Goal: Task Accomplishment & Management: Manage account settings

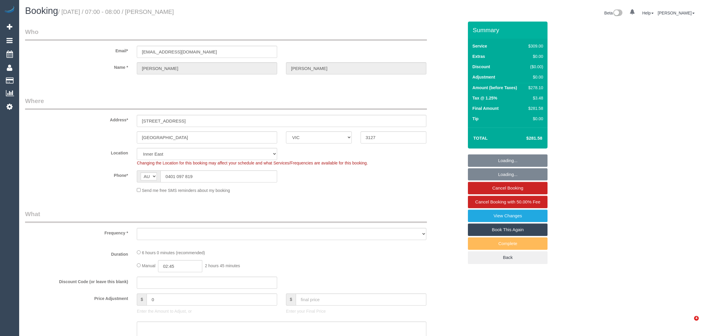
select select "VIC"
select select "string:stripe-pm_1Ru61K2GScqysDRVrs3SpRVV"
select select "number:28"
select select "number:14"
select select "number:19"
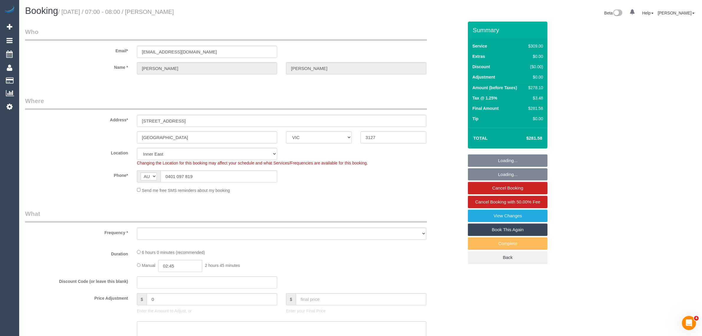
select select "number:22"
select select "number:34"
select select "number:13"
select select "object:1414"
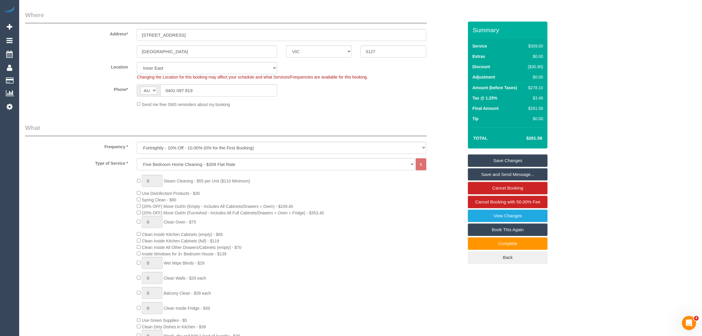
scroll to position [74, 0]
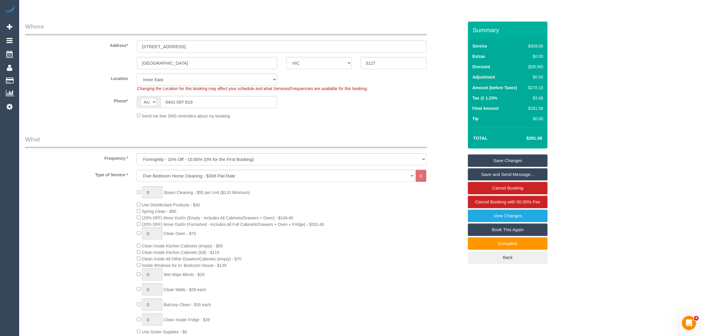
click at [530, 89] on div "$278.10" at bounding box center [535, 88] width 18 height 6
copy div "278.10"
click at [539, 86] on div "$278.10" at bounding box center [535, 88] width 18 height 6
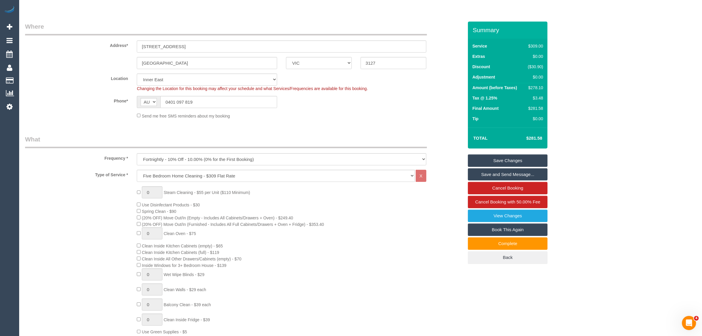
click at [392, 135] on legend "What" at bounding box center [226, 141] width 402 height 13
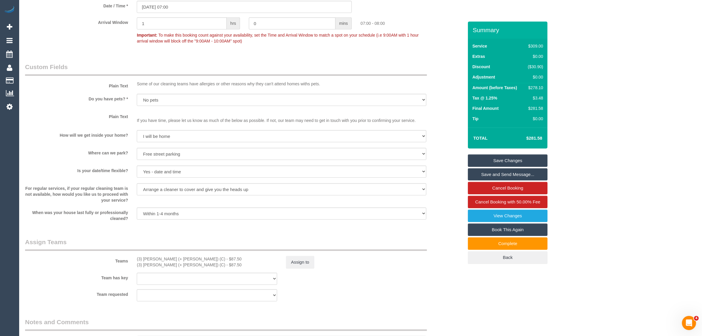
scroll to position [812, 0]
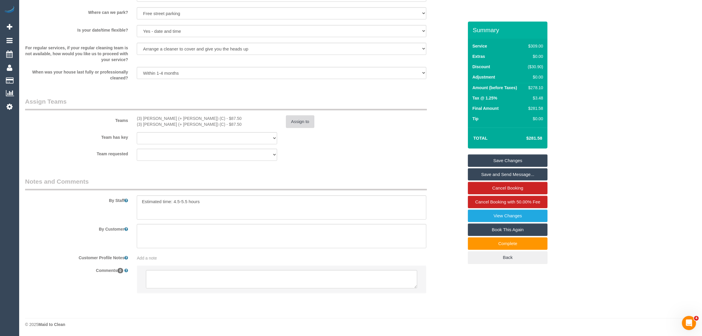
click at [297, 120] on button "Assign to" at bounding box center [300, 121] width 28 height 12
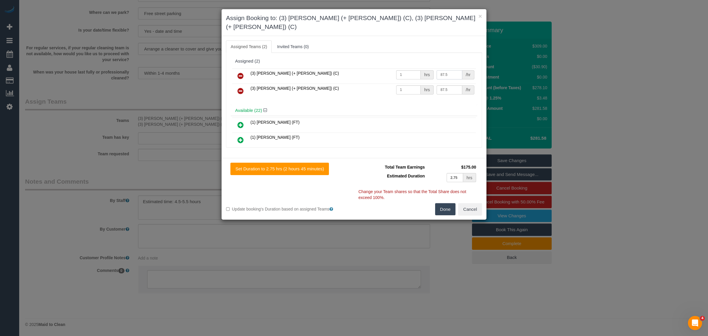
click at [440, 70] on input "87.5" at bounding box center [449, 74] width 25 height 9
drag, startPoint x: 455, startPoint y: 64, endPoint x: 422, endPoint y: 64, distance: 32.2
click at [422, 68] on tr "(3) Jay (+ Smruti) (C) 1 hrs 88.5 /hr" at bounding box center [354, 75] width 244 height 15
type input "88.5"
drag, startPoint x: 448, startPoint y: 80, endPoint x: 426, endPoint y: 79, distance: 22.1
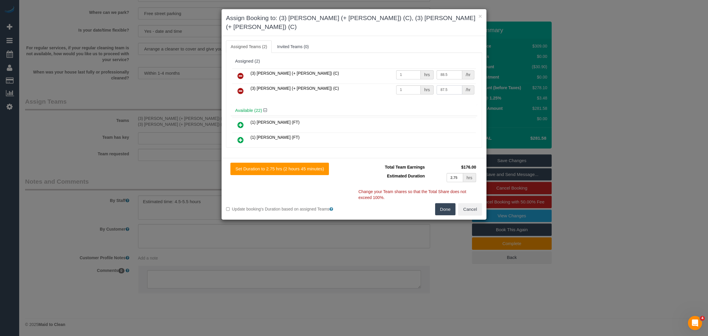
click at [426, 83] on tr "(3) Smruti (+ Jay) (C) 1 hrs 87.5 /hr" at bounding box center [354, 90] width 244 height 15
paste input "8"
type input "88.5"
click at [447, 203] on button "Done" at bounding box center [445, 209] width 21 height 12
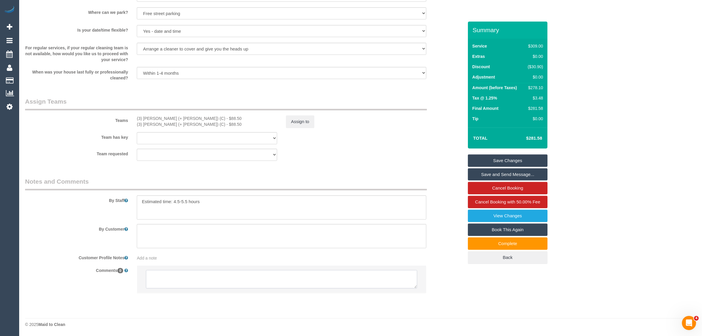
click at [316, 274] on textarea at bounding box center [281, 279] width 271 height 18
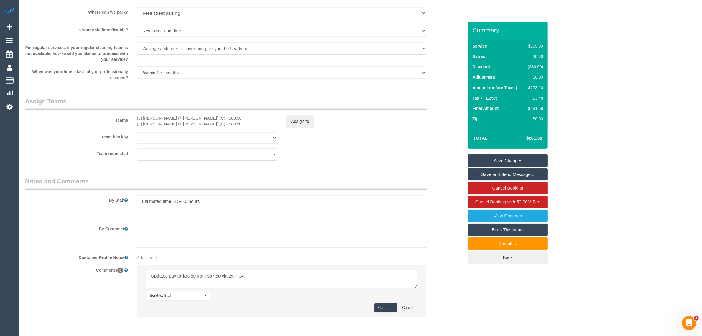
type textarea "Updated pay to $88.50 from $87.50 via txt - KA"
click at [387, 309] on button "Comment" at bounding box center [386, 307] width 23 height 9
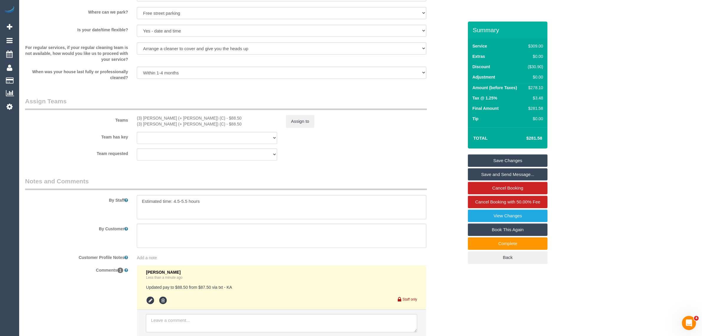
click at [415, 149] on div "Team requested (3) Jay (+ Smruti) (C) (3) Smruti (+ Jay) (C) (0) Office (1) Deb…" at bounding box center [245, 154] width 448 height 12
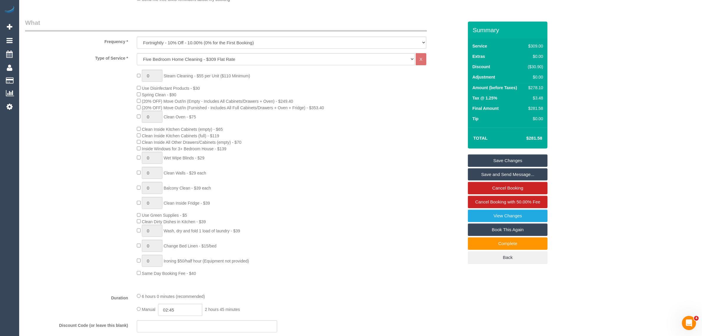
scroll to position [295, 0]
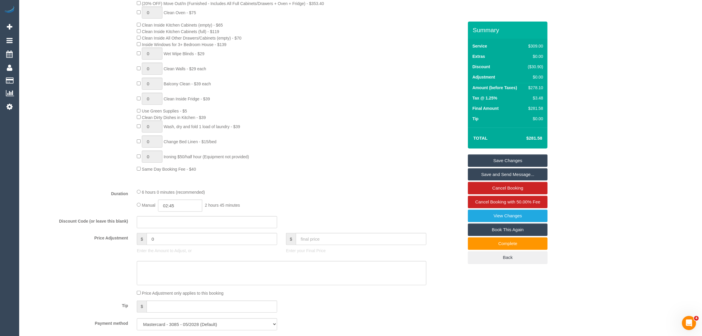
click at [488, 159] on link "Save Changes" at bounding box center [508, 160] width 80 height 12
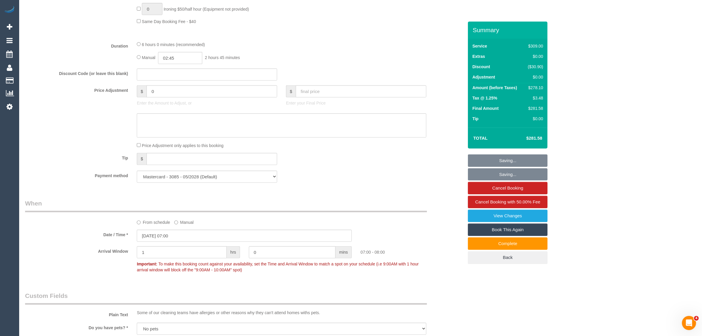
scroll to position [590, 0]
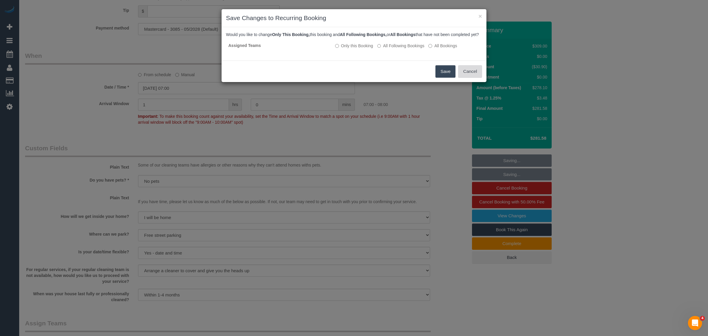
click at [473, 78] on button "Cancel" at bounding box center [470, 71] width 24 height 12
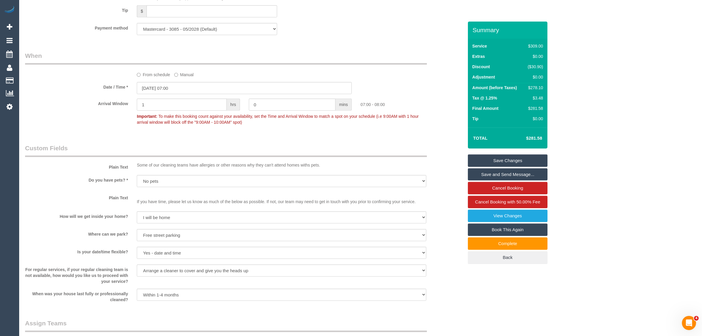
scroll to position [737, 0]
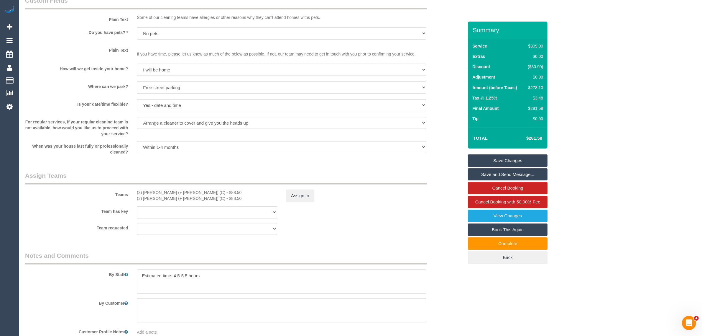
click at [487, 155] on link "Save Changes" at bounding box center [508, 160] width 80 height 12
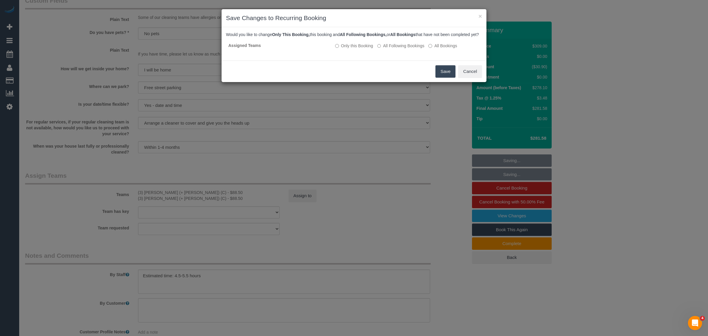
click at [442, 78] on button "Save" at bounding box center [445, 71] width 20 height 12
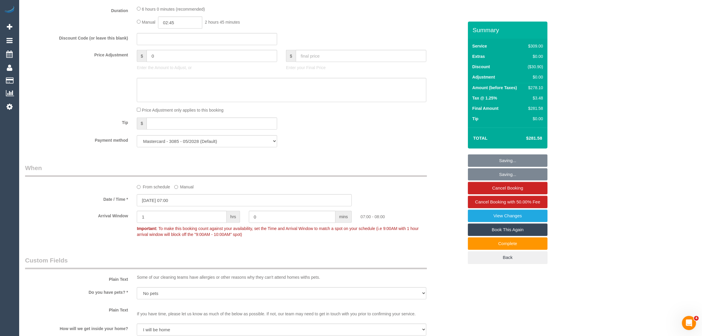
scroll to position [147, 0]
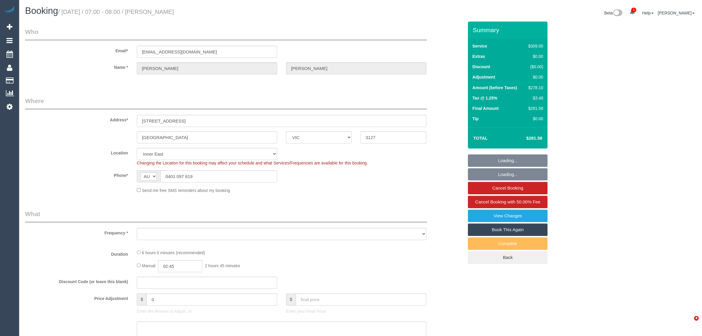
select select "VIC"
select select "object:668"
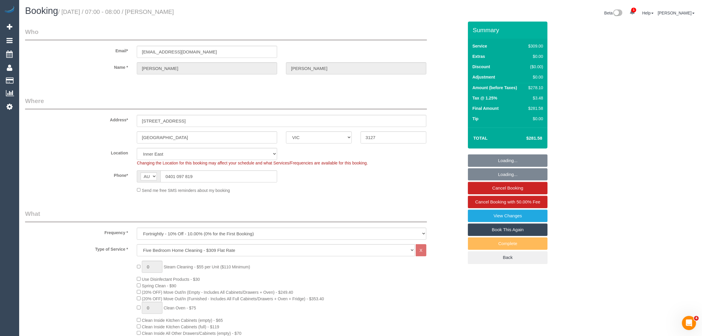
select select "number:28"
select select "number:14"
select select "number:19"
select select "number:22"
select select "number:34"
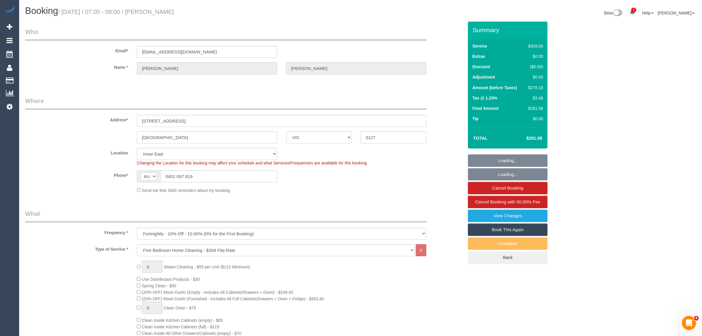
select select "number:13"
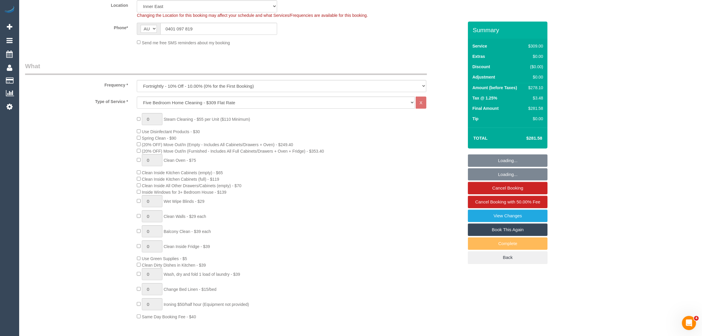
select select "object:1452"
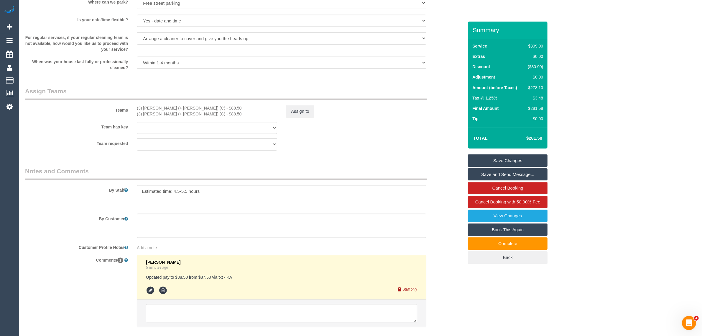
scroll to position [866, 0]
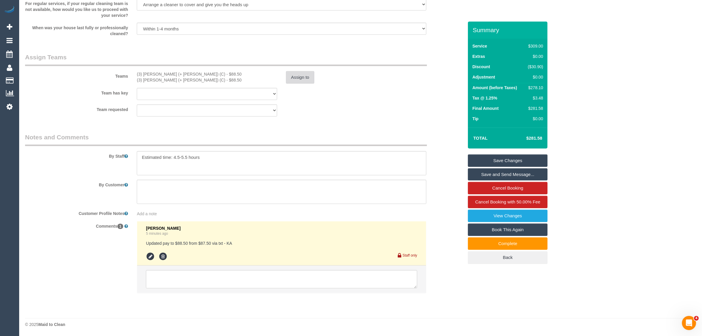
click at [294, 76] on button "Assign to" at bounding box center [300, 77] width 28 height 12
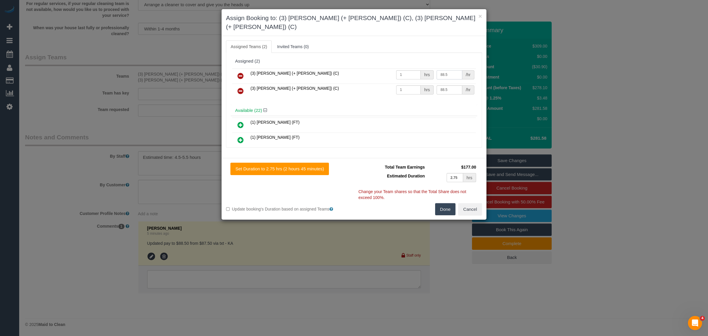
click at [445, 70] on input "88.5" at bounding box center [449, 74] width 25 height 9
click at [440, 70] on input "88.5" at bounding box center [449, 74] width 25 height 9
type input "87.5"
click at [452, 86] on td "88.5 /hr" at bounding box center [455, 90] width 41 height 15
click at [453, 85] on input "88.5" at bounding box center [449, 89] width 25 height 9
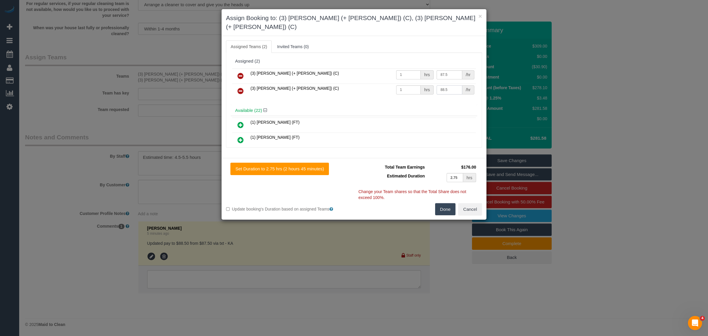
click at [453, 85] on input "88.5" at bounding box center [449, 89] width 25 height 9
paste input "7"
type input "87.5"
click at [452, 105] on div "Available (22)" at bounding box center [354, 110] width 247 height 11
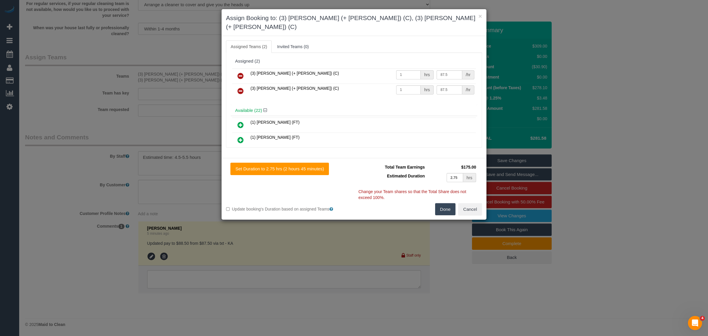
click at [445, 203] on button "Done" at bounding box center [445, 209] width 21 height 12
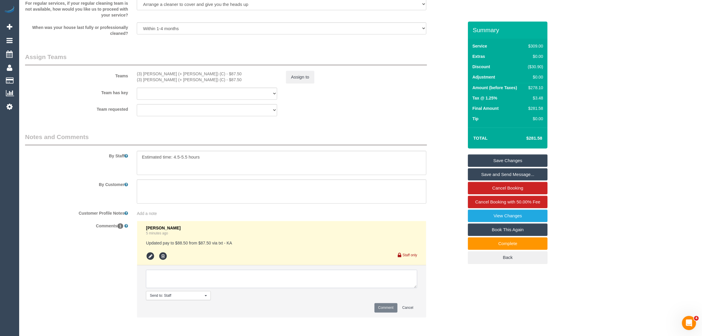
click at [156, 273] on textarea at bounding box center [281, 279] width 271 height 18
paste textarea "87.5"
type textarea "Corrected and back to $87.5 - rounded the pay to the nearest $5"
click at [376, 307] on button "Comment" at bounding box center [386, 307] width 23 height 9
click at [487, 157] on link "Save Changes" at bounding box center [508, 160] width 80 height 12
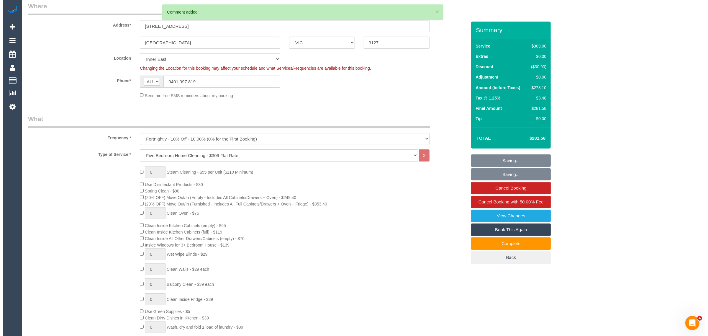
scroll to position [0, 0]
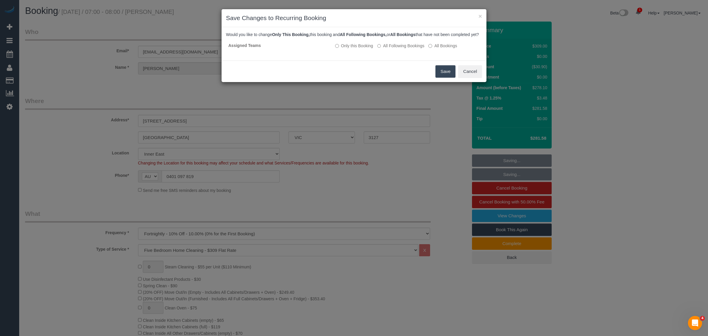
click at [440, 76] on button "Save" at bounding box center [445, 71] width 20 height 12
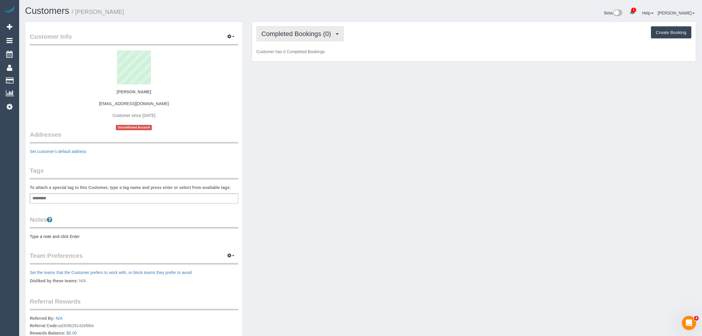
click at [326, 35] on span "Completed Bookings (0)" at bounding box center [298, 33] width 73 height 7
click at [310, 54] on link "Upcoming Bookings (1)" at bounding box center [287, 55] width 61 height 8
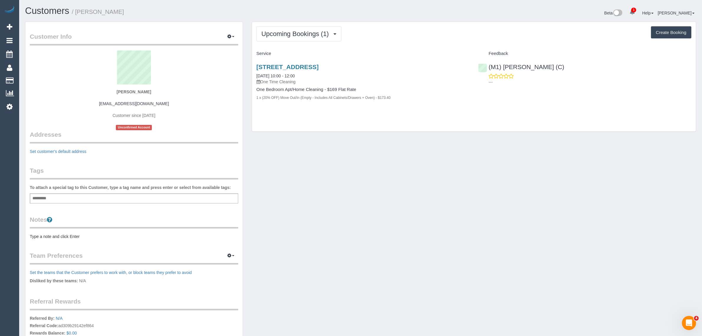
drag, startPoint x: 400, startPoint y: 97, endPoint x: 257, endPoint y: 87, distance: 143.4
click at [257, 87] on div "One Bedroom Apt/Home Cleaning - $169 Flat Rate 1 x (20% OFF) Move Out/In (Empty…" at bounding box center [363, 93] width 213 height 13
copy div "One Bedroom Apt/Home Cleaning - $169 Flat Rate 1 x (20% OFF) Move Out/In (Empty…"
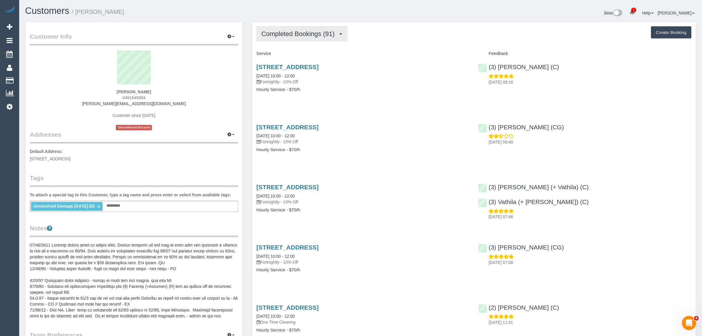
click at [296, 40] on button "Completed Bookings (91)" at bounding box center [302, 33] width 91 height 15
click at [287, 55] on link "Upcoming Bookings (11)" at bounding box center [289, 55] width 64 height 8
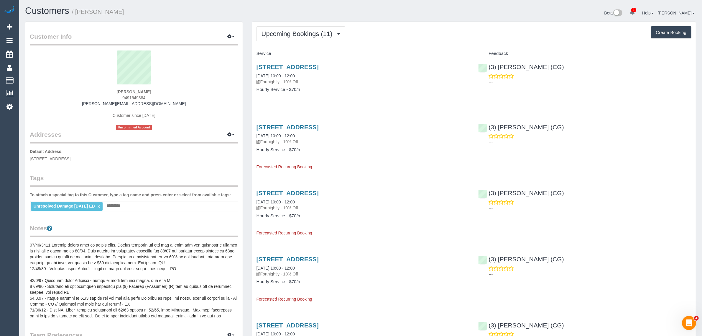
drag, startPoint x: 303, startPoint y: 77, endPoint x: 256, endPoint y: 77, distance: 46.9
click at [256, 77] on div "103 Park Rd, Cheltenham East, VIC 3192 05/09/2025 10:00 - 12:00 Fortnightly - 1…" at bounding box center [363, 80] width 222 height 45
copy link "05/09/2025 10:00 - 12:00"
click at [136, 97] on span "0491649384" at bounding box center [133, 97] width 23 height 5
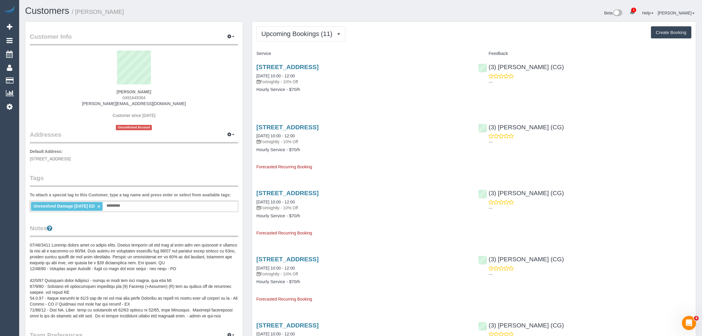
copy span "0491649384"
click at [296, 63] on link "103 Park Rd, Cheltenham East, VIC 3192" at bounding box center [288, 66] width 62 height 7
click at [297, 34] on span "Upcoming Bookings (11)" at bounding box center [299, 33] width 74 height 7
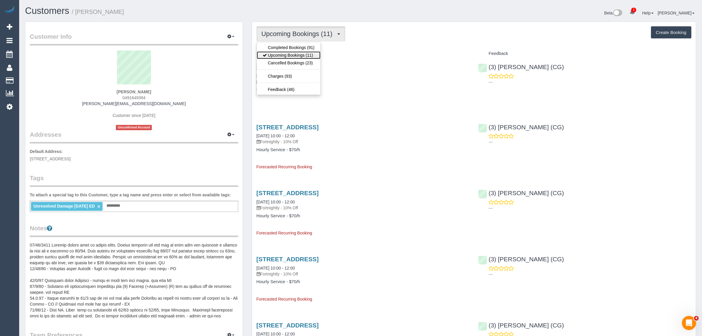
click at [289, 52] on link "Upcoming Bookings (11)" at bounding box center [289, 55] width 64 height 8
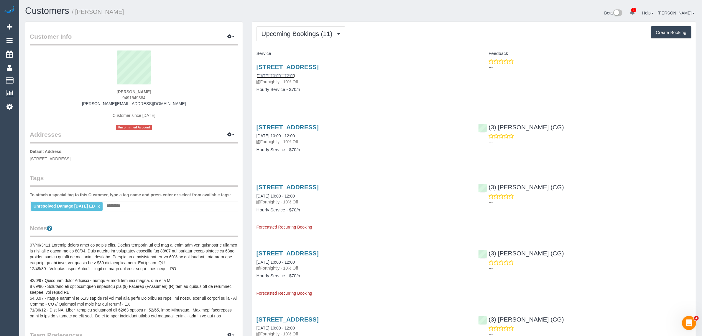
click at [278, 74] on link "05/09/2025 10:00 - 12:00" at bounding box center [276, 75] width 38 height 5
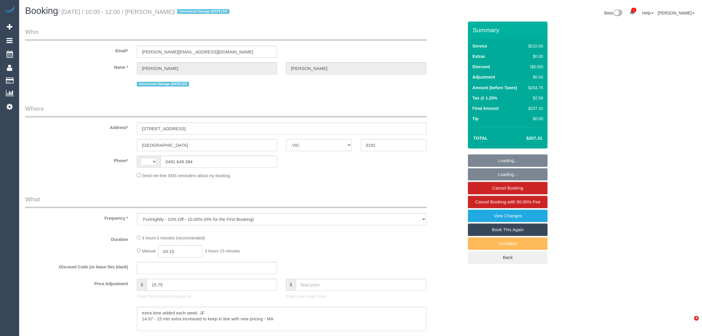
select select "VIC"
select select "string:AU"
select select "string:stripe-pm_1IEM6i2GScqysDRV5FtTPRrA"
select select "number:27"
select select "number:14"
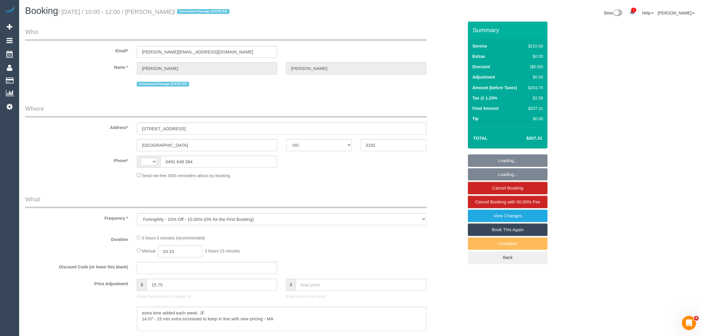
select select "number:19"
select select "number:22"
select select "number:11"
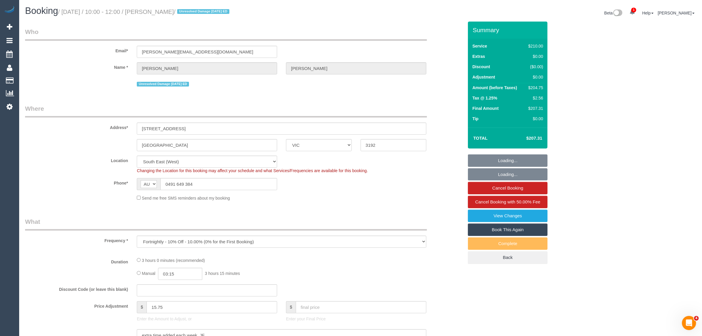
select select "object:703"
select select "180"
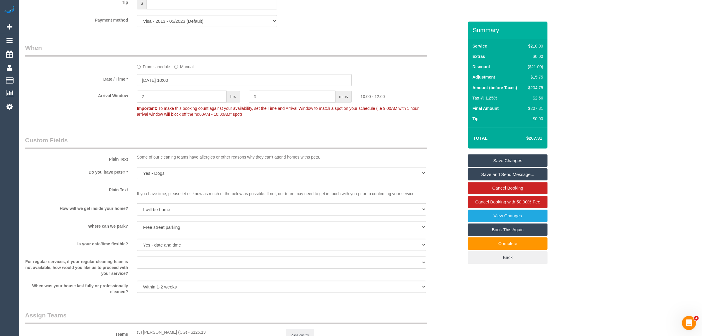
scroll to position [866, 0]
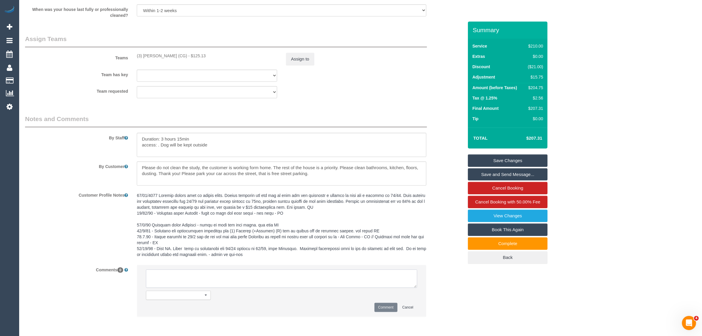
click at [286, 280] on textarea at bounding box center [281, 278] width 271 height 18
paste textarea "Cleaner(s) Unassigned: Reason Unassigned: Contact via: Which message sent: Addi…"
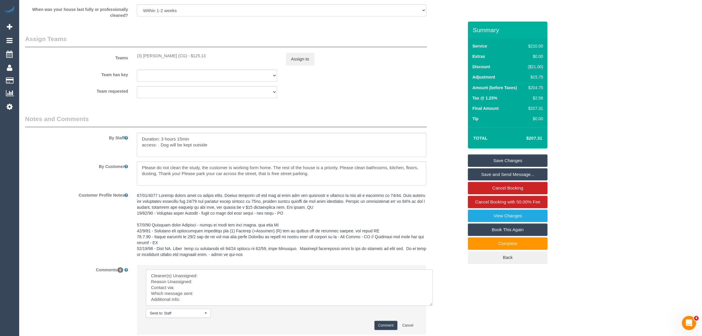
drag, startPoint x: 415, startPoint y: 288, endPoint x: 432, endPoint y: 306, distance: 24.2
click at [432, 306] on textarea at bounding box center [289, 287] width 287 height 36
drag, startPoint x: 432, startPoint y: 305, endPoint x: 435, endPoint y: 311, distance: 6.4
click at [433, 306] on textarea at bounding box center [289, 287] width 287 height 37
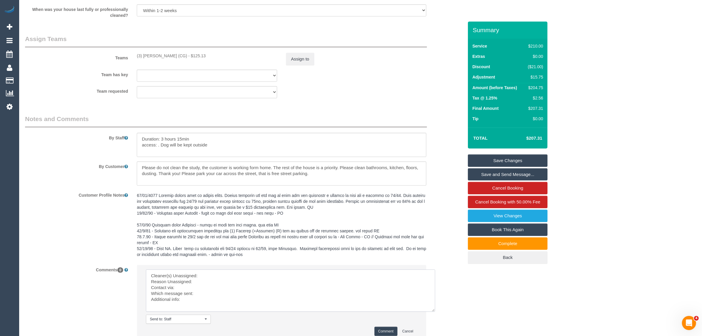
click at [296, 272] on textarea at bounding box center [290, 290] width 289 height 42
drag, startPoint x: 132, startPoint y: 52, endPoint x: 177, endPoint y: 52, distance: 44.8
click at [177, 52] on div "Teams (3) [PERSON_NAME] (CG) - $125.13 Assign to" at bounding box center [245, 50] width 448 height 31
copy div "(3) [PERSON_NAME] (CG)"
click at [341, 81] on div "Team has key (3) [PERSON_NAME] (CG) (0) Office (1) [PERSON_NAME] (FT) (1) [PERS…" at bounding box center [245, 76] width 448 height 12
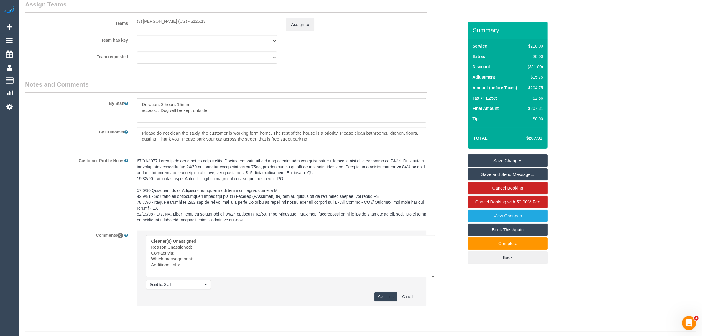
scroll to position [914, 0]
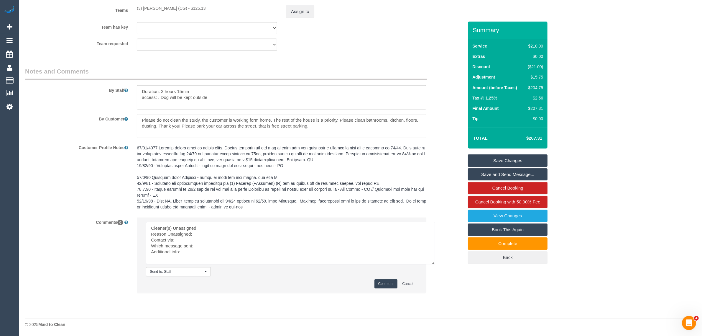
click at [247, 223] on textarea at bounding box center [290, 243] width 289 height 42
paste textarea "(3) [PERSON_NAME] (CG)"
click at [235, 232] on textarea at bounding box center [290, 243] width 289 height 42
click at [252, 245] on textarea at bounding box center [290, 243] width 289 height 42
click at [299, 16] on button "Assign to" at bounding box center [300, 11] width 28 height 12
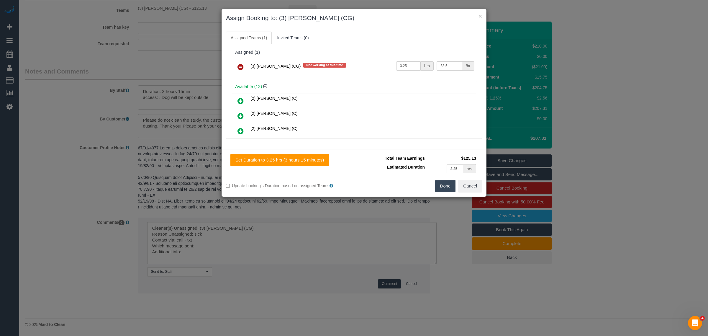
click at [236, 64] on link at bounding box center [241, 67] width 14 height 12
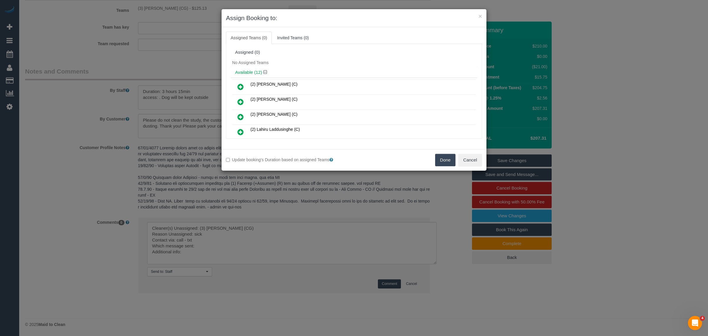
click at [438, 159] on button "Done" at bounding box center [445, 160] width 21 height 12
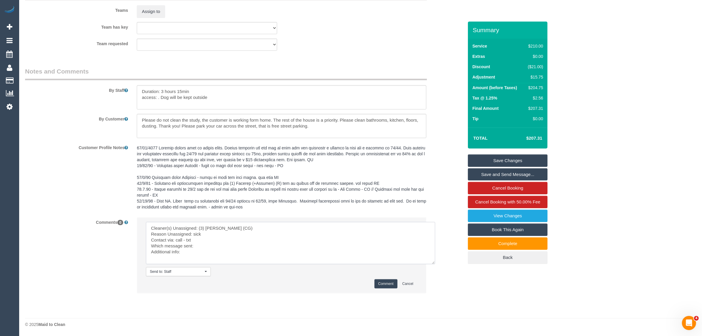
click at [231, 243] on textarea at bounding box center [290, 243] width 289 height 42
type textarea "Cleaner(s) Unassigned: (3) [PERSON_NAME] (CG) Reason Unassigned: sick Contact v…"
click at [378, 288] on button "Comment" at bounding box center [386, 283] width 23 height 9
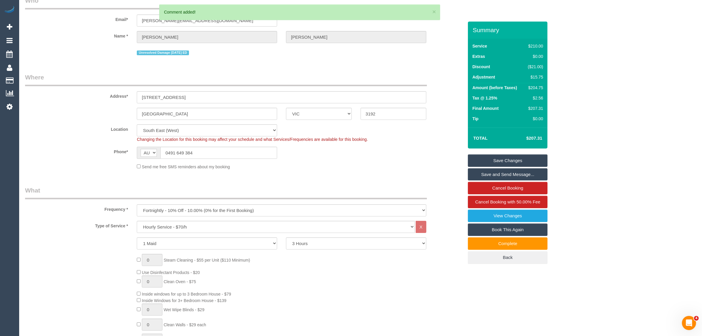
scroll to position [0, 0]
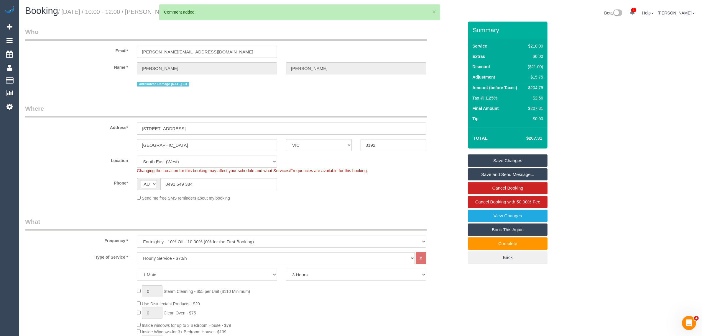
click at [489, 153] on div "Summary Service $210.00 Extras $0.00 Discount ($21.00) Adjustment $15.75 Amount…" at bounding box center [508, 149] width 80 height 254
click at [486, 154] on link "Save Changes" at bounding box center [508, 160] width 80 height 12
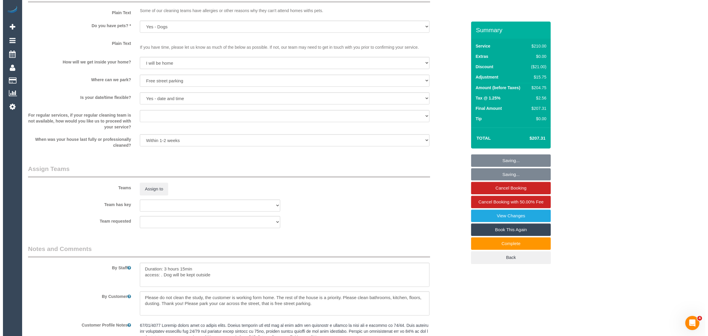
scroll to position [737, 0]
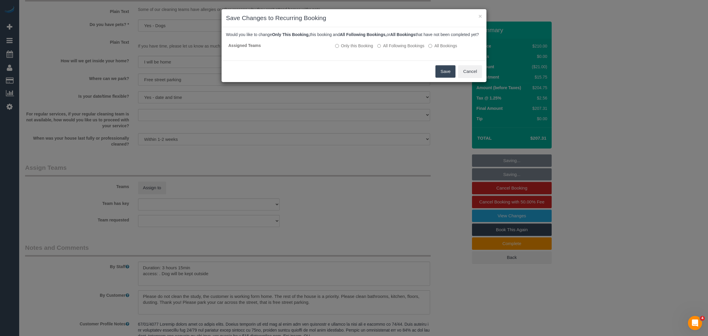
click at [437, 78] on button "Save" at bounding box center [445, 71] width 20 height 12
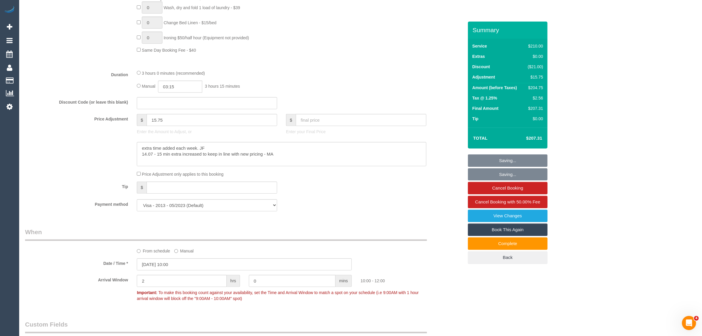
scroll to position [295, 0]
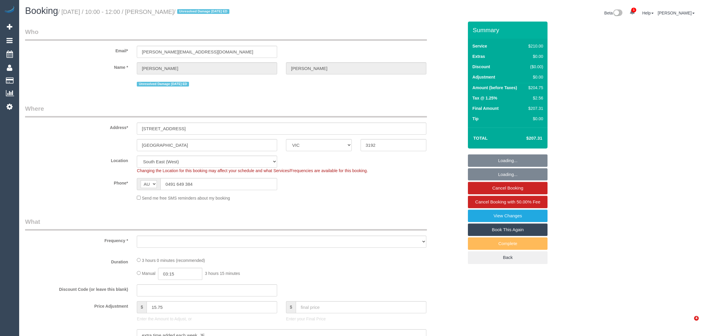
select select "VIC"
select select "string:stripe-pm_1IEM6i2GScqysDRV5FtTPRrA"
select select "number:27"
select select "number:14"
select select "number:19"
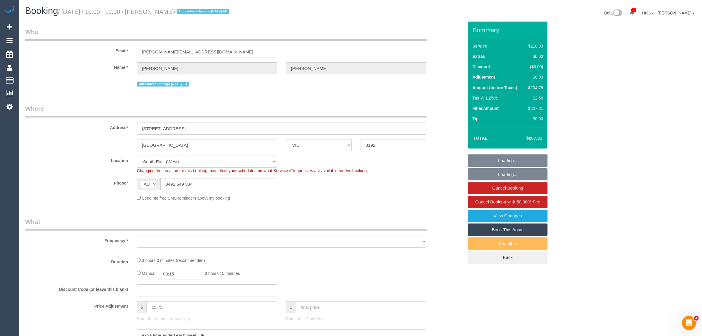
select select "number:22"
select select "number:11"
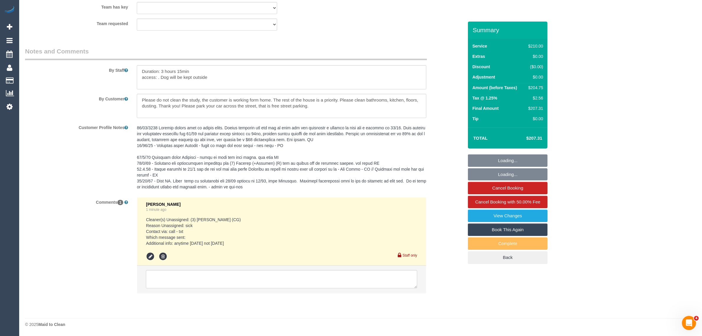
select select "object:886"
select select "180"
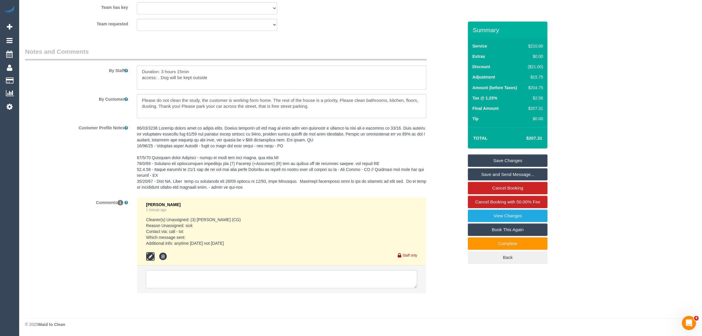
click at [153, 257] on icon at bounding box center [150, 256] width 9 height 9
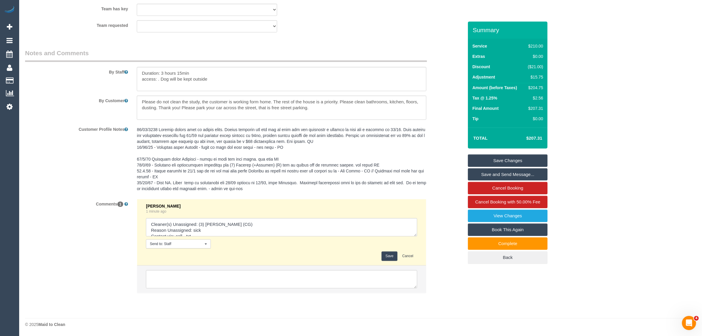
scroll to position [944, 0]
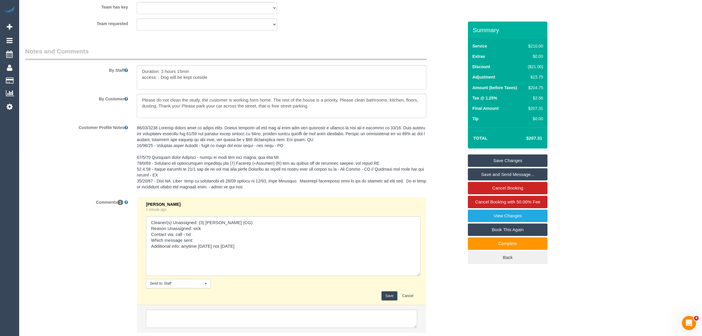
drag, startPoint x: 412, startPoint y: 235, endPoint x: 416, endPoint y: 276, distance: 41.8
click at [416, 276] on textarea at bounding box center [283, 246] width 275 height 60
click at [247, 247] on textarea at bounding box center [283, 246] width 275 height 60
type textarea "Cleaner(s) Unassigned: (3) [PERSON_NAME] (CG) Reason Unassigned: sick Contact v…"
drag, startPoint x: 390, startPoint y: 294, endPoint x: 388, endPoint y: 279, distance: 14.9
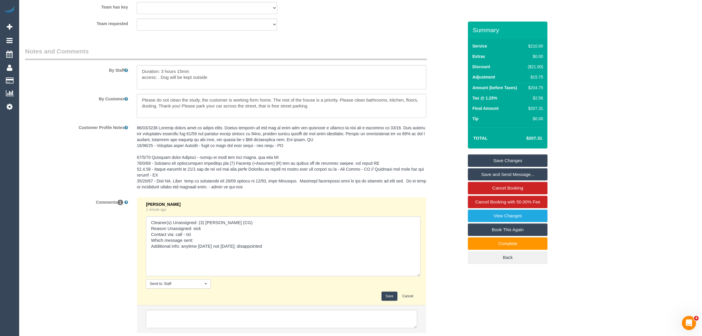
click at [390, 294] on button "Save" at bounding box center [390, 295] width 16 height 9
